Goal: Find specific page/section: Find specific page/section

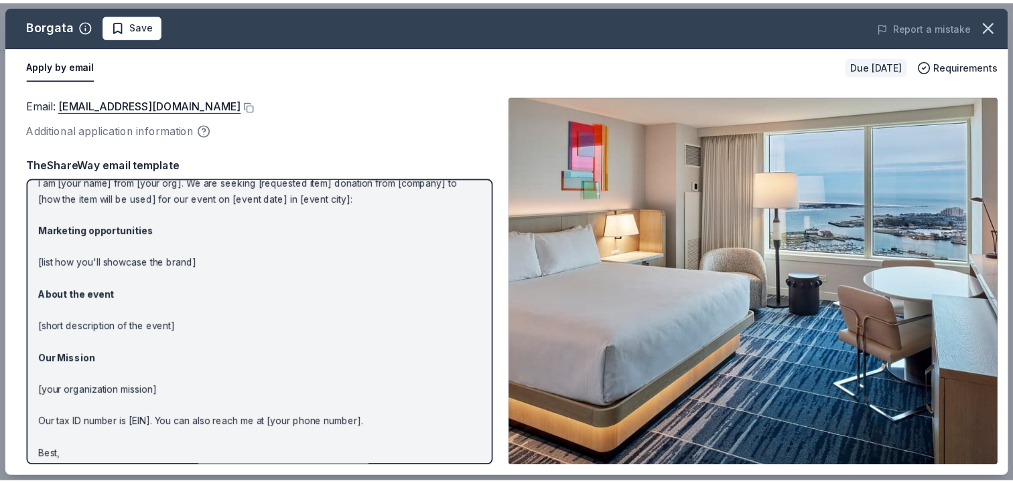
scroll to position [72, 0]
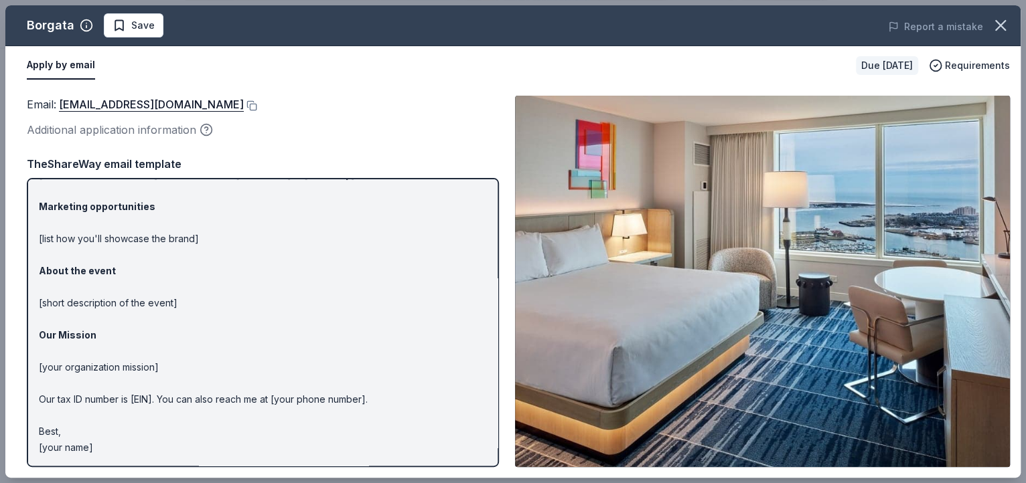
click at [167, 239] on p "Hi [name/there], I am [your name] from [your org]. We are seeking [requested it…" at bounding box center [263, 288] width 448 height 338
click at [175, 239] on p "Hi [name/there], I am [your name] from [your org]. We are seeking [requested it…" at bounding box center [263, 288] width 448 height 338
drag, startPoint x: 204, startPoint y: 236, endPoint x: 234, endPoint y: 237, distance: 30.8
click at [212, 237] on p "Hi [name/there], I am [your name] from [your org]. We are seeking [requested it…" at bounding box center [263, 288] width 448 height 338
click at [238, 240] on p "Hi [name/there], I am [your name] from [your org]. We are seeking [requested it…" at bounding box center [263, 288] width 448 height 338
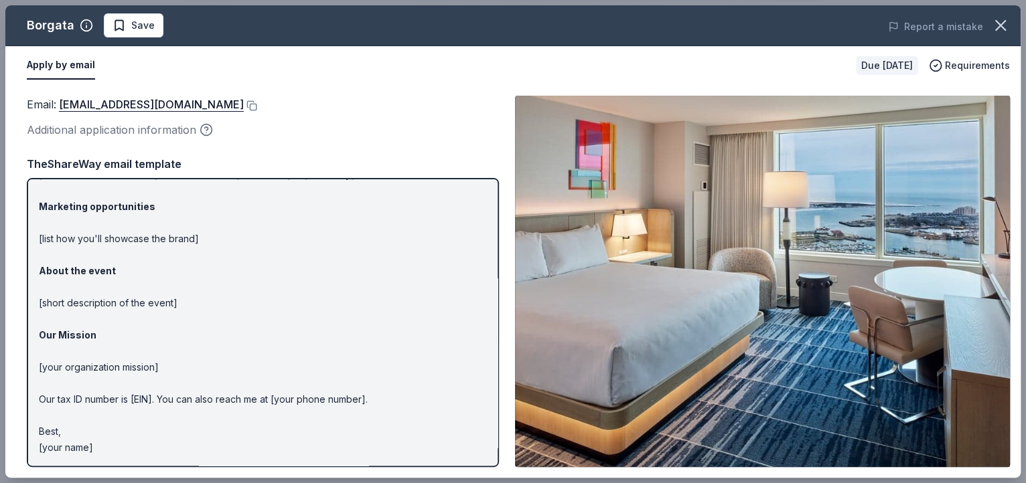
drag, startPoint x: 158, startPoint y: 277, endPoint x: 106, endPoint y: 265, distance: 53.5
click at [155, 277] on p "Hi [name/there], I am [your name] from [your org]. We are seeking [requested it…" at bounding box center [263, 288] width 448 height 338
drag, startPoint x: 87, startPoint y: 256, endPoint x: 75, endPoint y: 206, distance: 51.6
click at [85, 250] on p "Hi [name/there], I am [your name] from [your org]. We are seeking [requested it…" at bounding box center [263, 288] width 448 height 338
drag, startPoint x: 75, startPoint y: 206, endPoint x: 87, endPoint y: 184, distance: 24.6
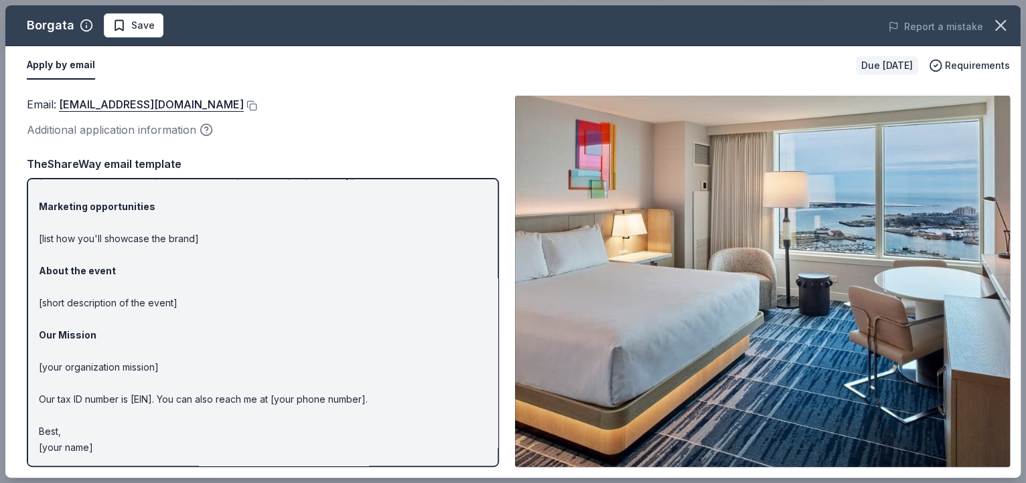
click at [76, 202] on strong "Marketing opportunities" at bounding box center [97, 206] width 117 height 11
click at [87, 183] on p "Hi [name/there], I am [your name] from [your org]. We are seeking [requested it…" at bounding box center [263, 288] width 448 height 338
click at [994, 25] on icon "button" at bounding box center [1000, 25] width 19 height 19
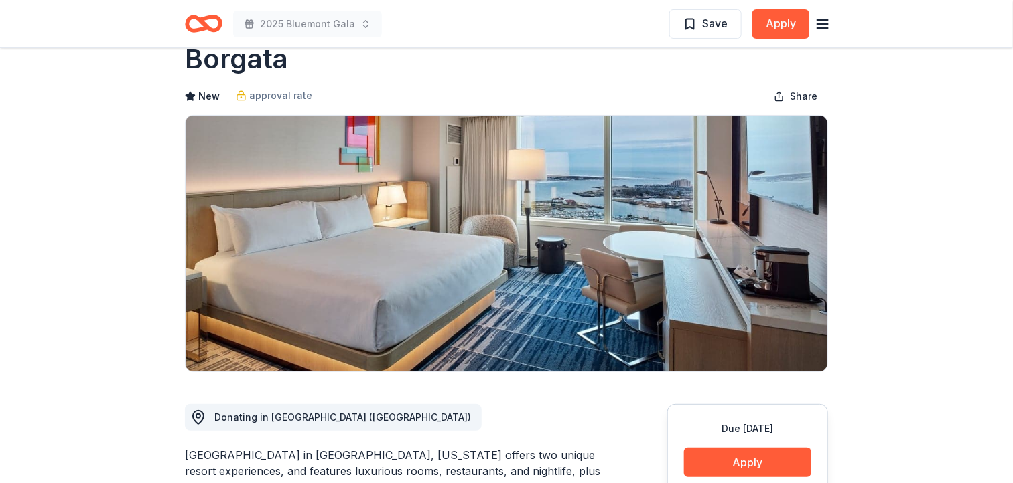
scroll to position [0, 0]
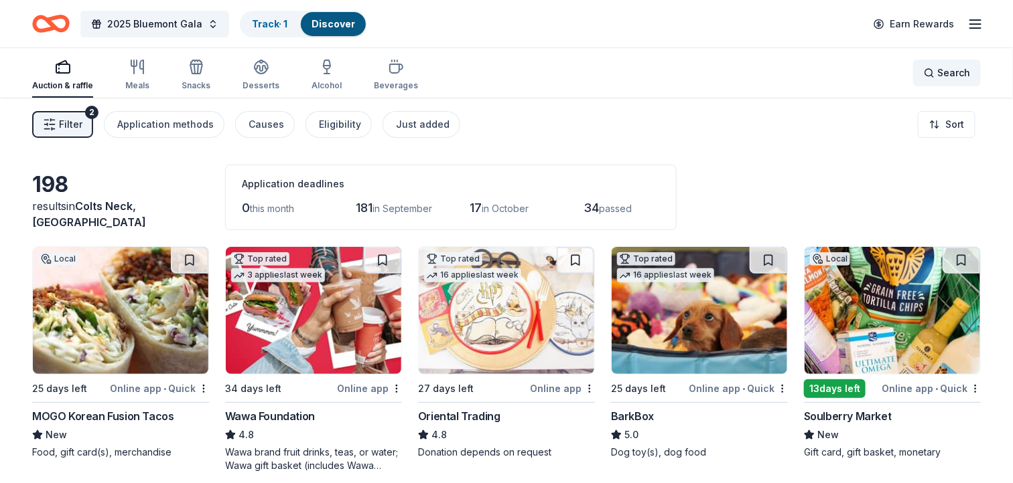
click at [951, 76] on span "Search" at bounding box center [953, 73] width 33 height 16
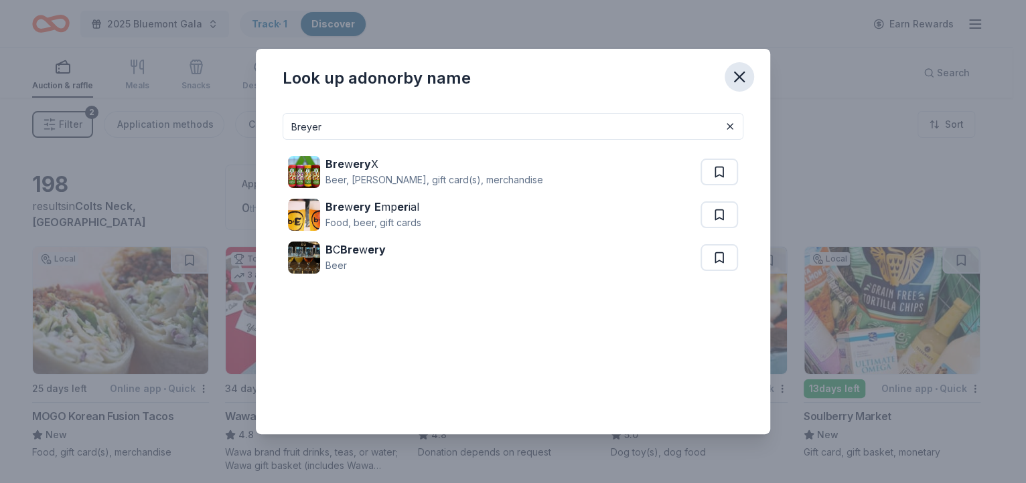
type input "Breyer"
click at [738, 72] on icon "button" at bounding box center [739, 77] width 19 height 19
